Goal: Use online tool/utility: Utilize a website feature to perform a specific function

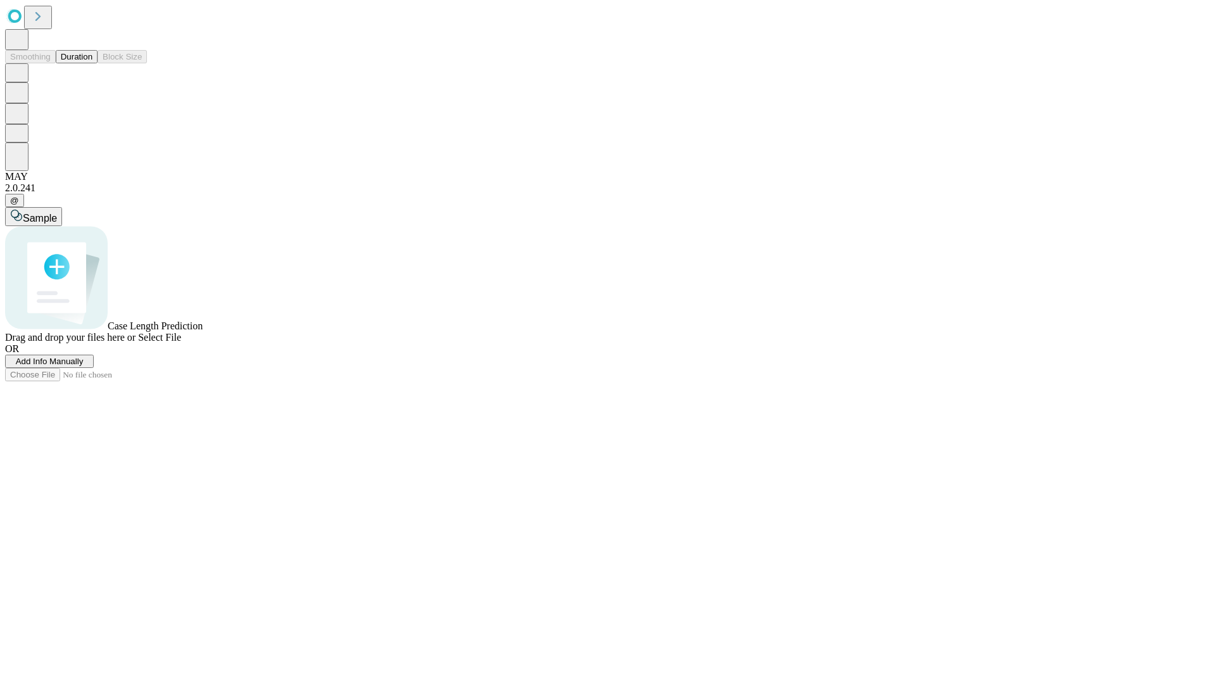
click at [92, 63] on button "Duration" at bounding box center [77, 56] width 42 height 13
click at [181, 343] on span "Select File" at bounding box center [159, 337] width 43 height 11
